Goal: Information Seeking & Learning: Check status

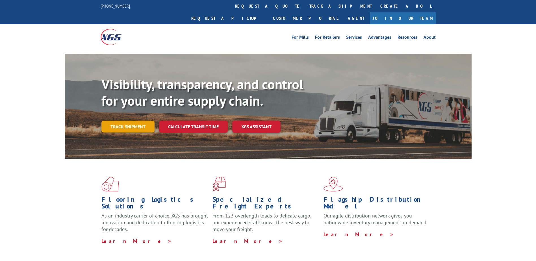
click at [128, 121] on link "Track shipment" at bounding box center [127, 127] width 53 height 12
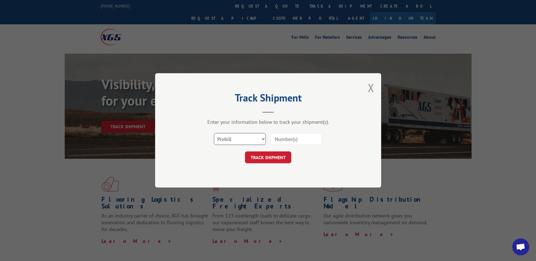
click at [237, 136] on select "Select category... Probill BOL PO" at bounding box center [240, 139] width 52 height 12
select select "bol"
click at [214, 133] on select "Select category... Probill BOL PO" at bounding box center [240, 139] width 52 height 12
click at [283, 139] on input at bounding box center [296, 139] width 52 height 12
paste input "5301297"
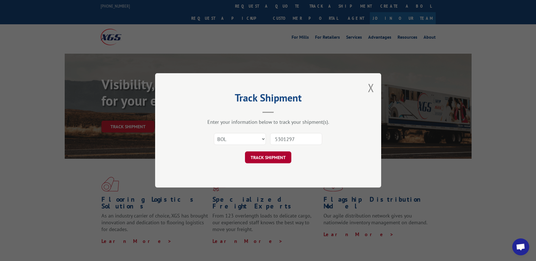
type input "5301297"
click at [268, 155] on button "TRACK SHIPMENT" at bounding box center [268, 158] width 46 height 12
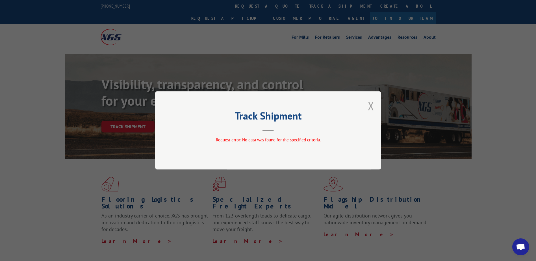
click at [371, 106] on button "Close modal" at bounding box center [371, 105] width 6 height 15
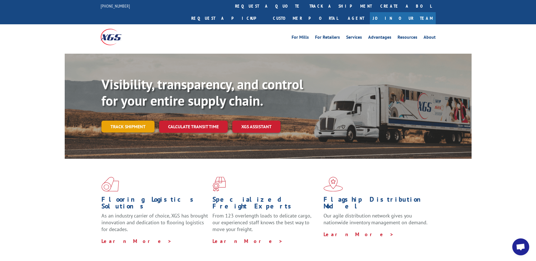
click at [140, 121] on link "Track shipment" at bounding box center [127, 127] width 53 height 12
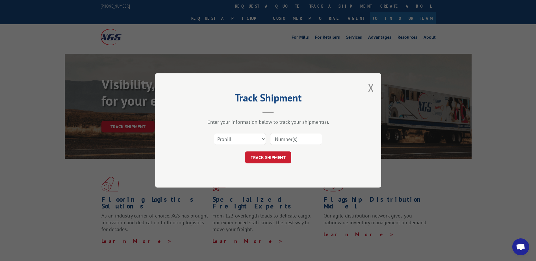
click at [288, 144] on input at bounding box center [296, 139] width 52 height 12
type input "17191504"
click button "TRACK SHIPMENT" at bounding box center [268, 158] width 46 height 12
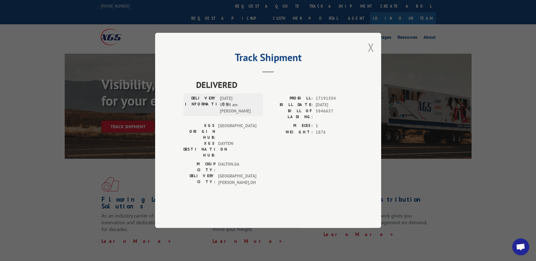
click at [369, 55] on button "Close modal" at bounding box center [371, 47] width 6 height 15
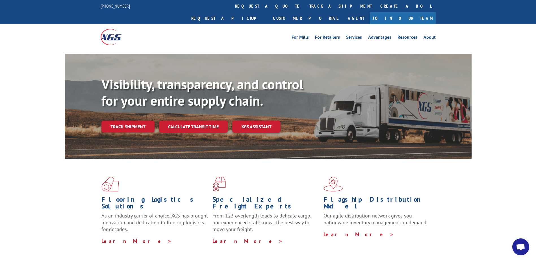
click at [401, 177] on span at bounding box center [379, 184] width 111 height 15
click at [421, 177] on span at bounding box center [379, 184] width 111 height 15
